Goal: Transaction & Acquisition: Purchase product/service

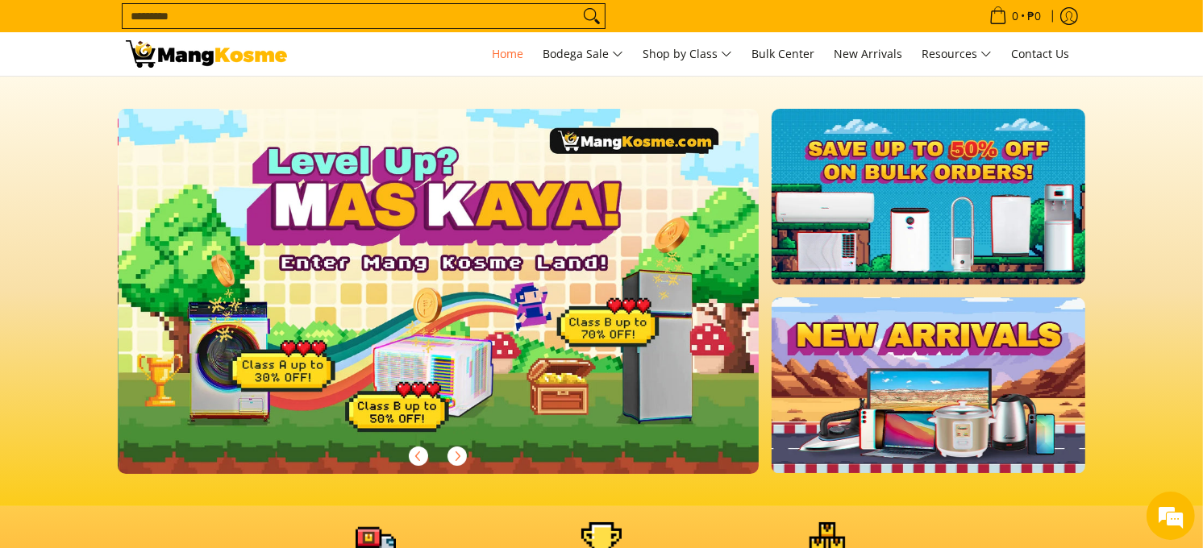
scroll to position [0, 641]
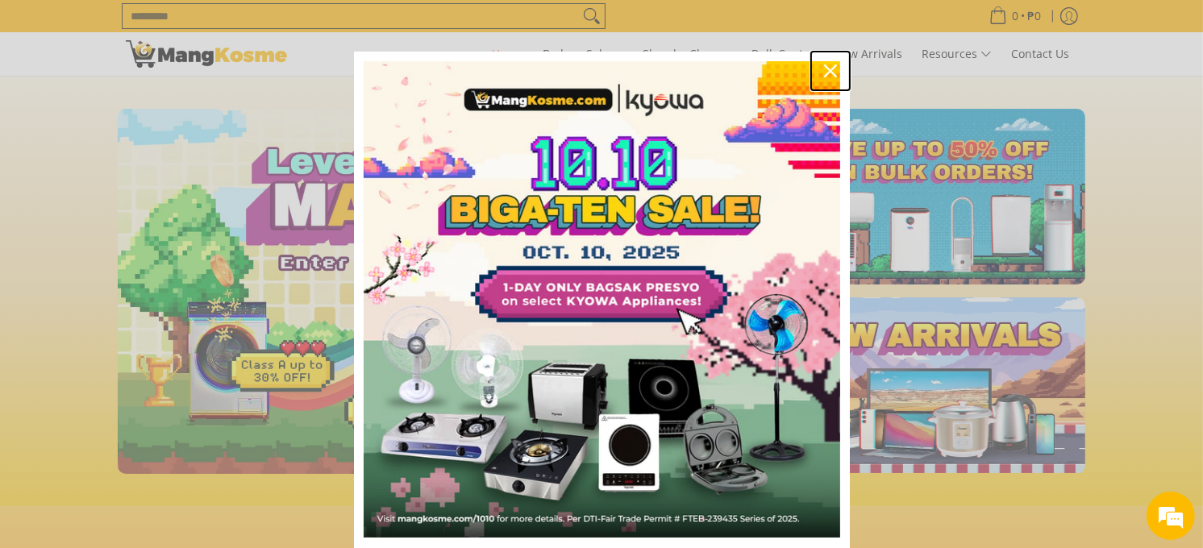
click at [825, 79] on div "Close" at bounding box center [830, 71] width 26 height 26
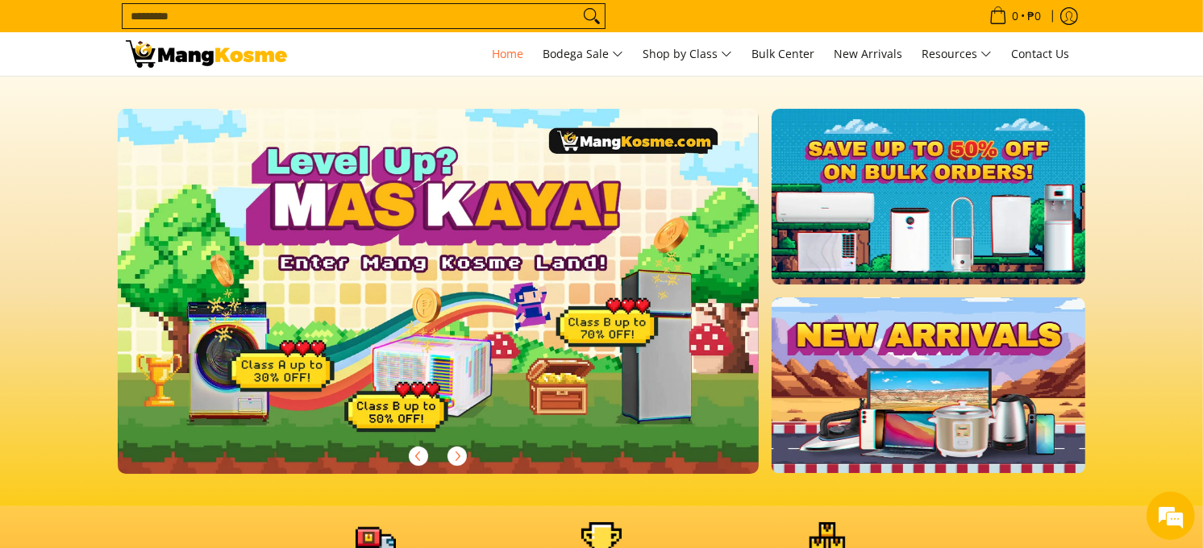
click at [198, 5] on input "Search..." at bounding box center [351, 16] width 456 height 24
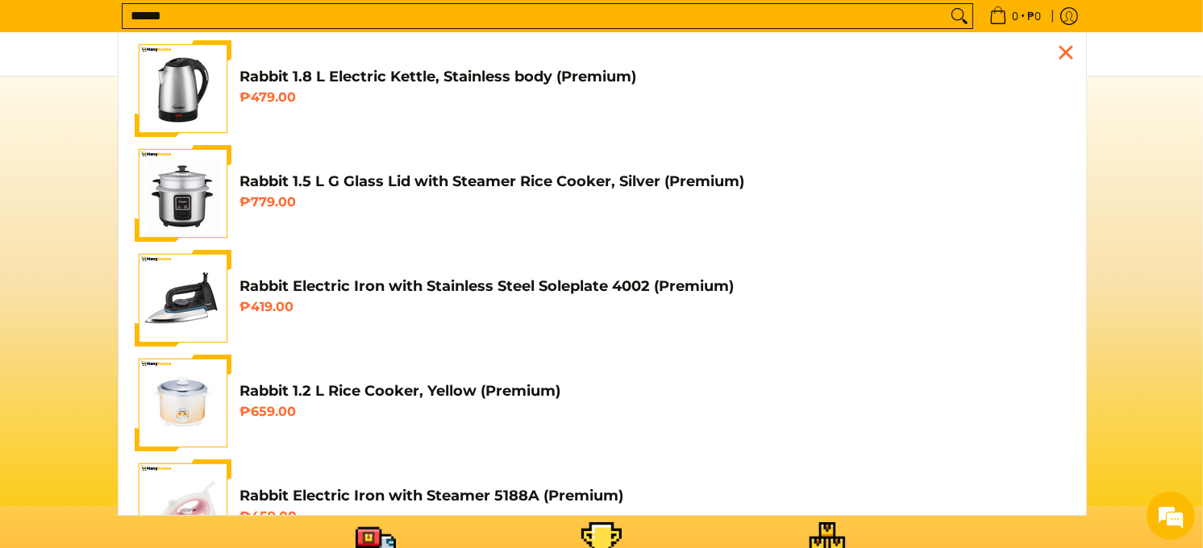
scroll to position [0, 1923]
type input "******"
click at [1054, 56] on div "Close pop up" at bounding box center [1066, 52] width 24 height 24
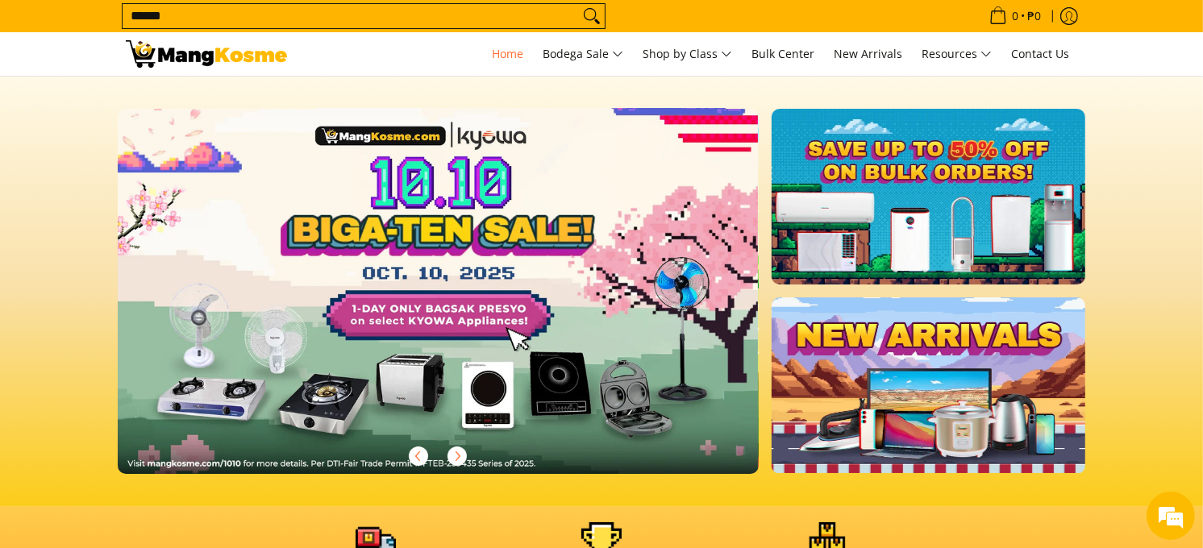
scroll to position [0, 0]
click at [545, 243] on link at bounding box center [464, 304] width 693 height 391
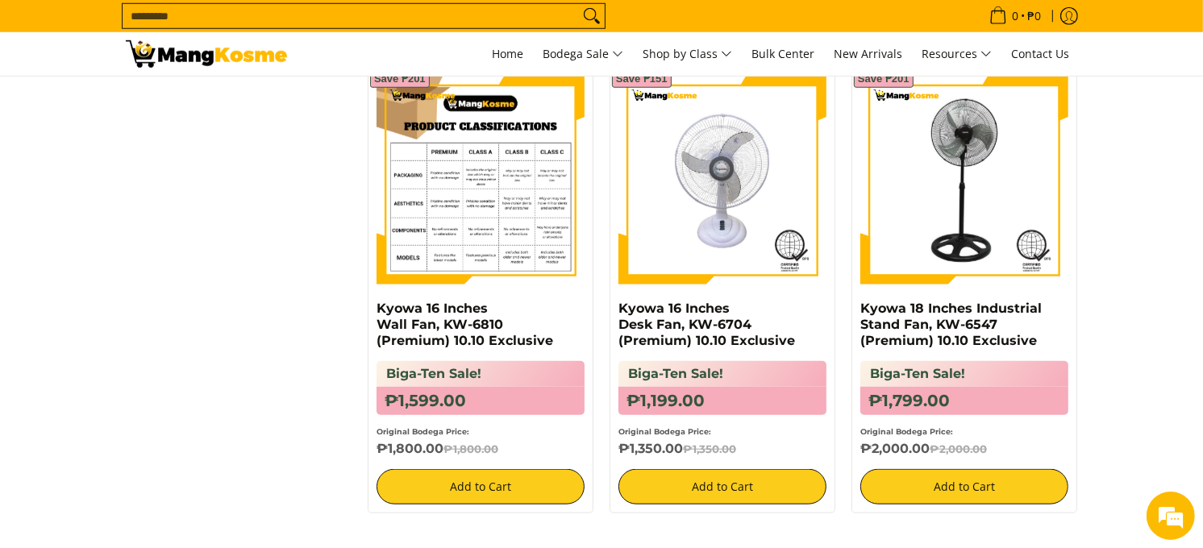
scroll to position [1266, 0]
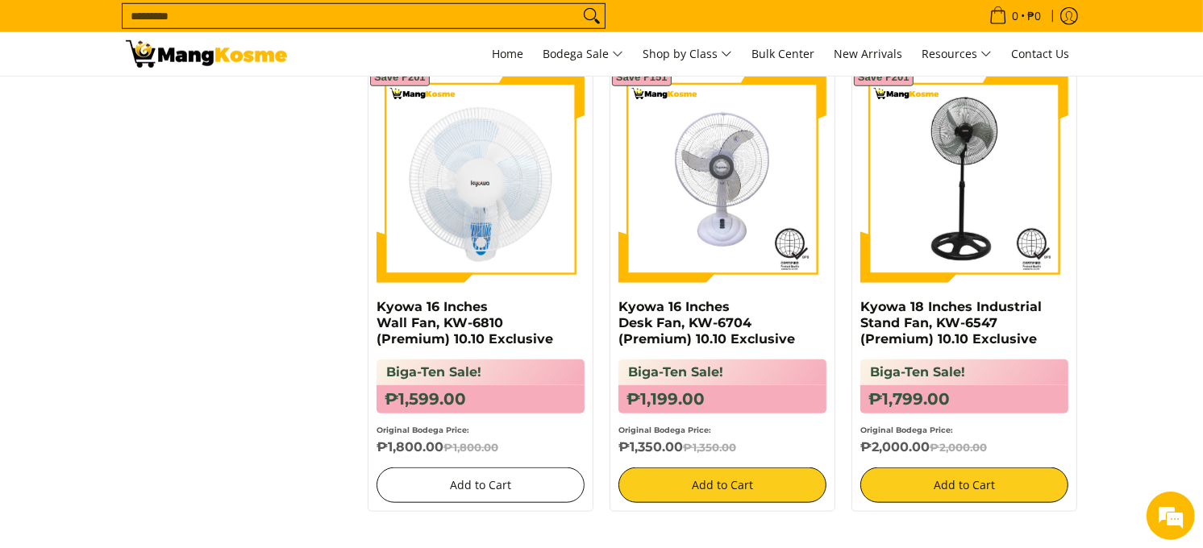
click at [476, 489] on button "Add to Cart" at bounding box center [480, 485] width 208 height 35
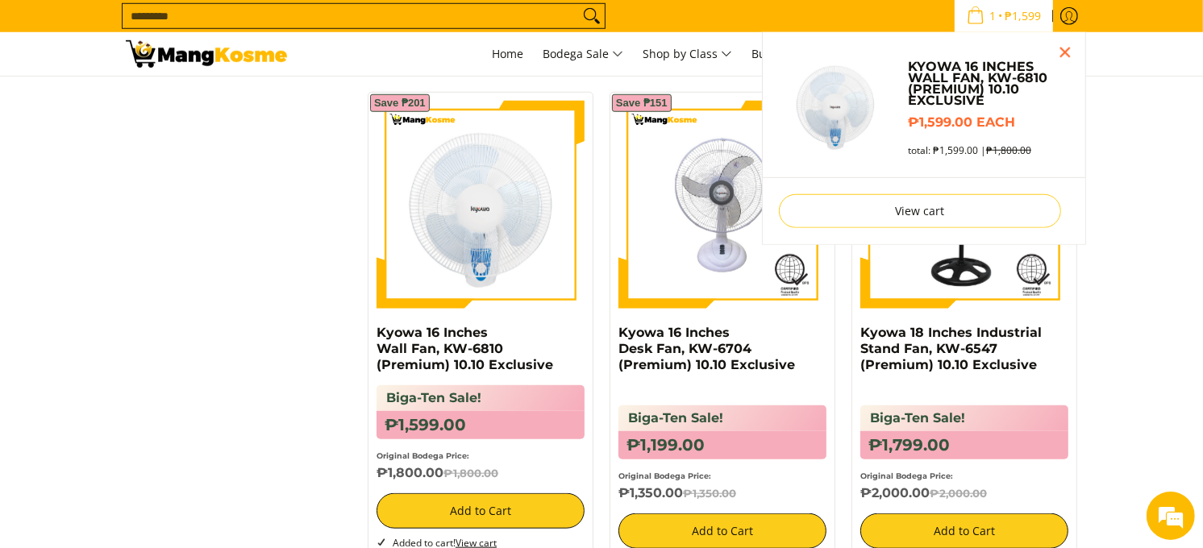
scroll to position [1242, 0]
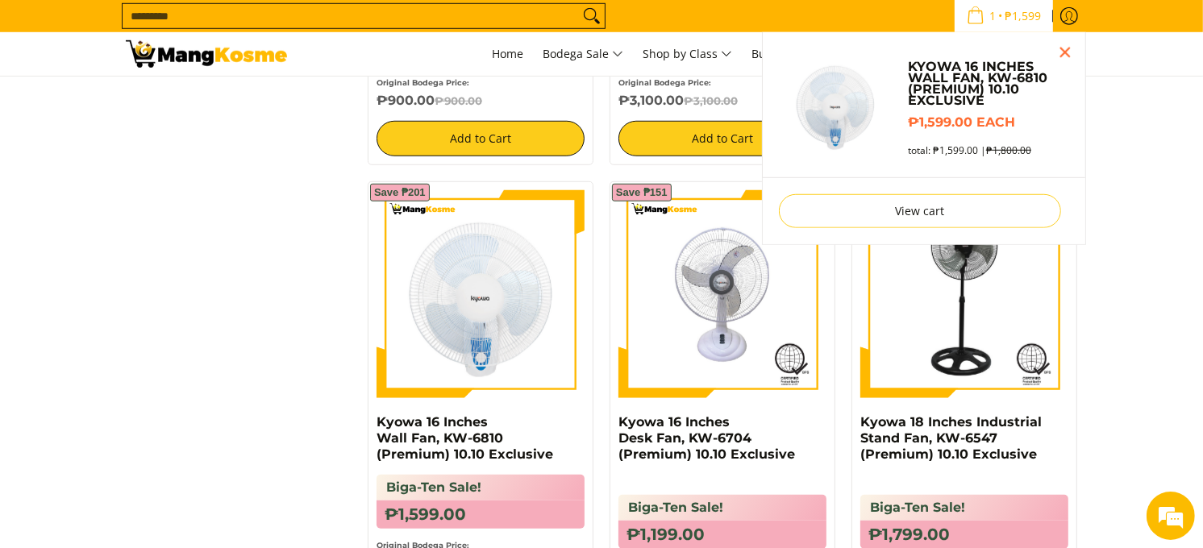
click at [968, 11] on icon "Cart" at bounding box center [975, 17] width 14 height 13
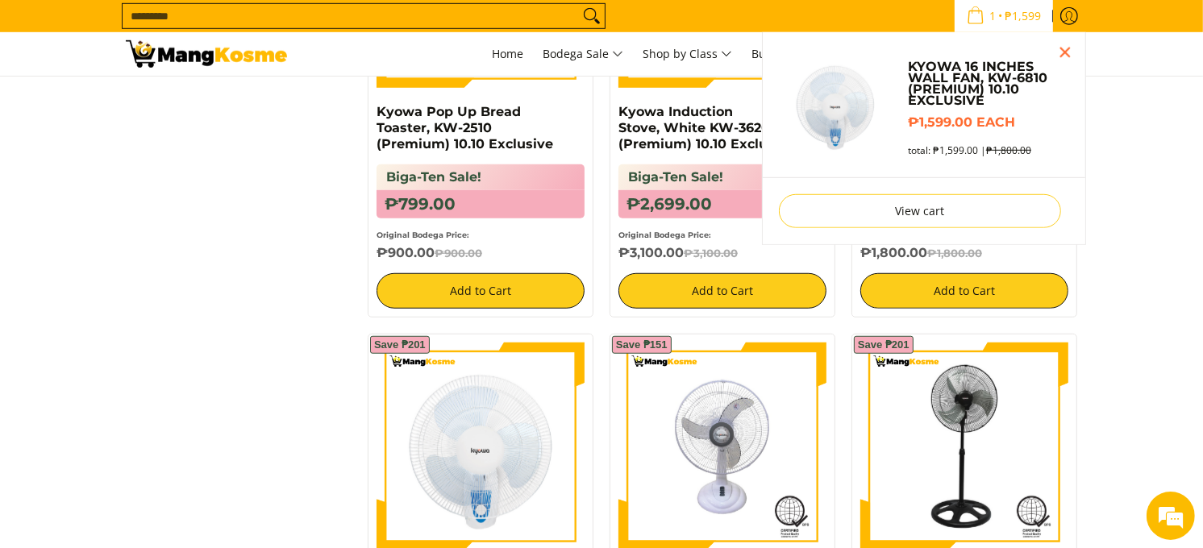
scroll to position [981, 0]
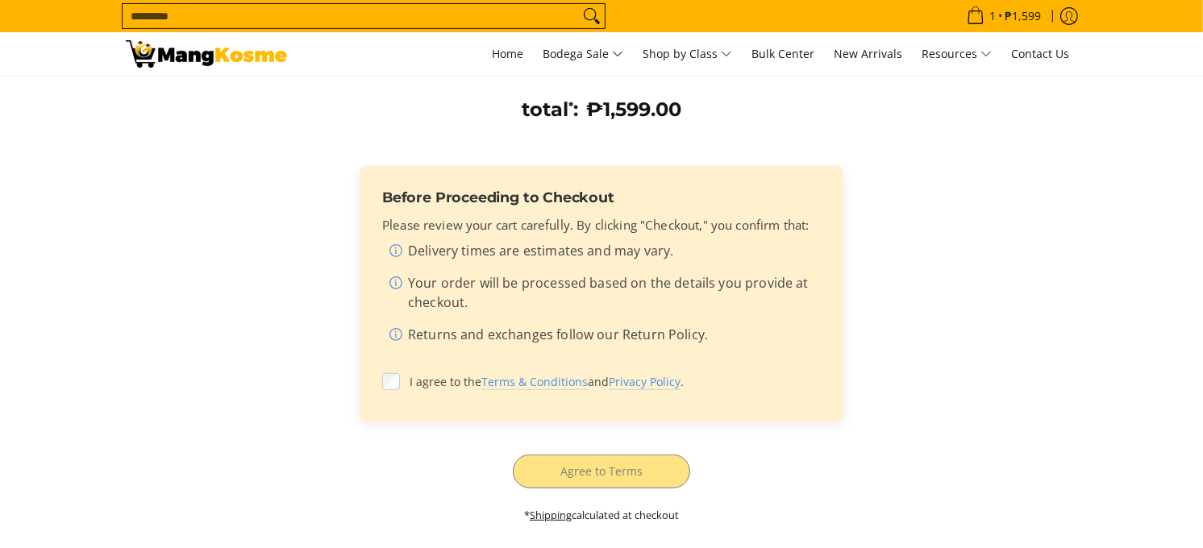
scroll to position [474, 0]
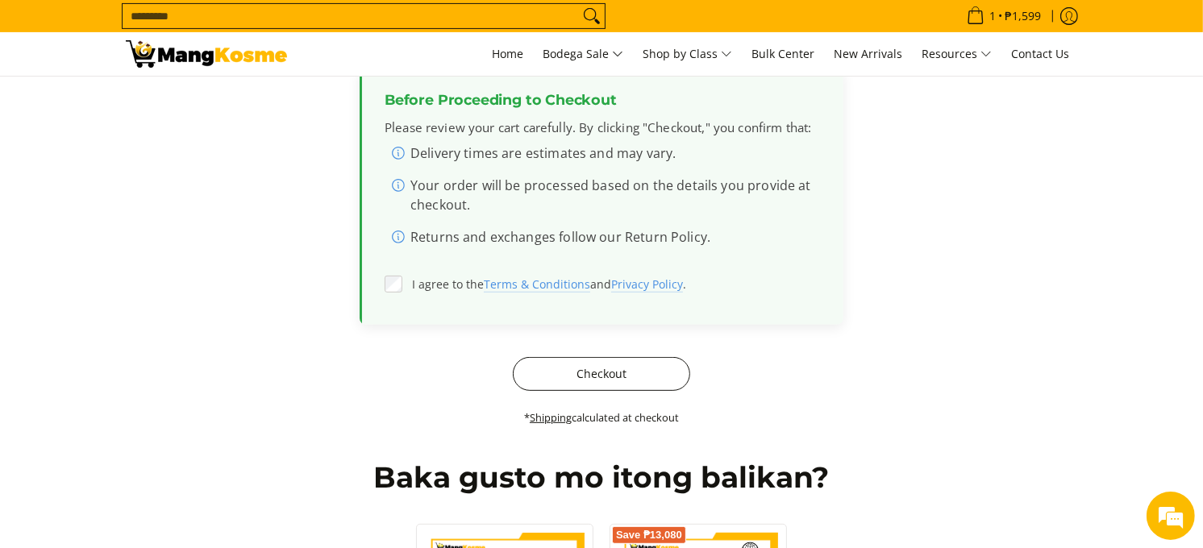
click at [597, 371] on button "Checkout" at bounding box center [601, 374] width 177 height 34
